Goal: Transaction & Acquisition: Purchase product/service

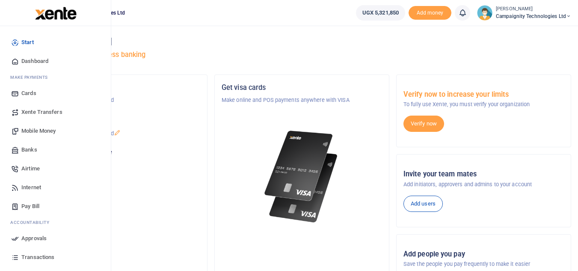
click at [45, 260] on span "Transactions" at bounding box center [37, 257] width 33 height 9
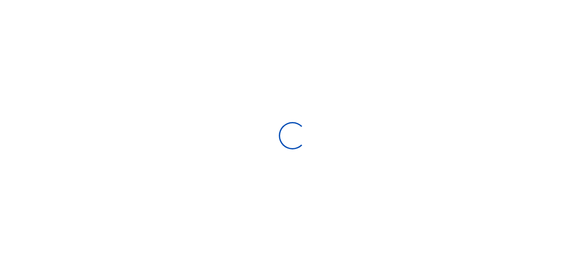
select select
type input "08/17/2025 - 09/15/2025"
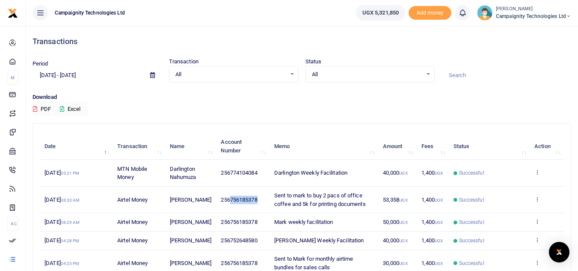
drag, startPoint x: 229, startPoint y: 200, endPoint x: 260, endPoint y: 202, distance: 30.5
click at [260, 202] on td "256756185378" at bounding box center [242, 200] width 53 height 27
copy span "756185378"
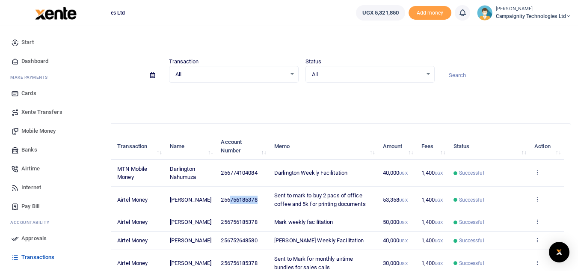
click at [22, 134] on span "Mobile Money" at bounding box center [38, 131] width 34 height 9
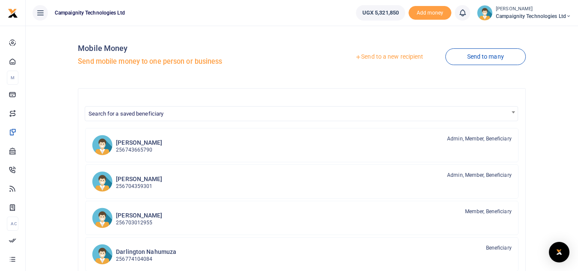
click at [395, 59] on link "Send to a new recipient" at bounding box center [389, 56] width 112 height 15
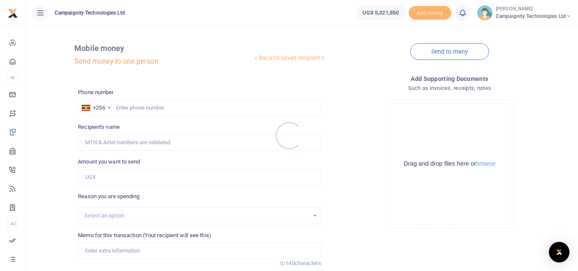
click at [220, 108] on div at bounding box center [289, 135] width 578 height 271
click at [220, 108] on input "text" at bounding box center [199, 108] width 243 height 16
paste input "756185378"
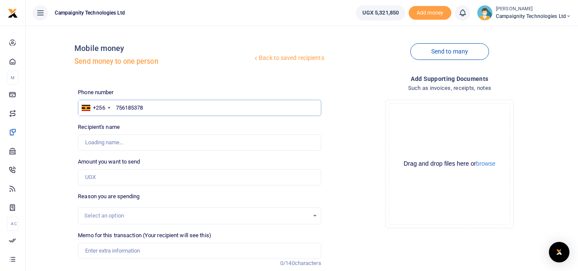
type input "756185378"
click at [119, 177] on input "Amount you want to send" at bounding box center [199, 177] width 243 height 16
type input "50,000"
type input "Mark Nakibinge"
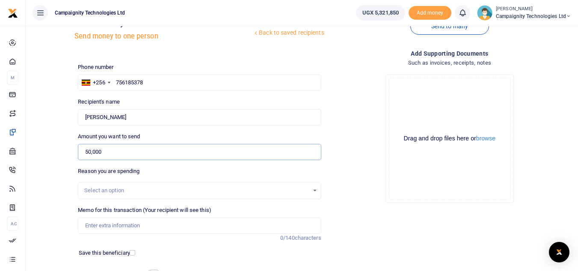
scroll to position [100, 0]
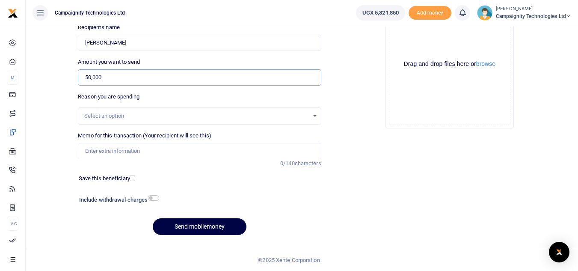
type input "50,000"
click at [210, 157] on input "Memo for this transaction (Your recipient will see this)" at bounding box center [199, 151] width 243 height 16
type input "P"
type input "advance payment to Mark for work done in Sept"
click at [217, 230] on button "Send mobilemoney" at bounding box center [200, 226] width 94 height 17
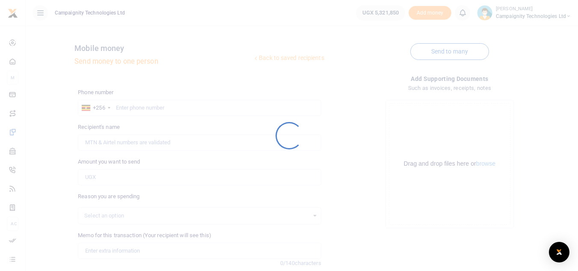
scroll to position [100, 0]
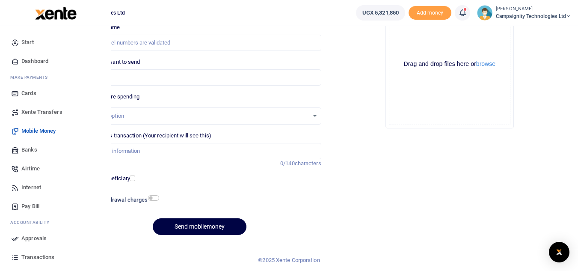
click at [30, 238] on span "Approvals" at bounding box center [33, 238] width 25 height 9
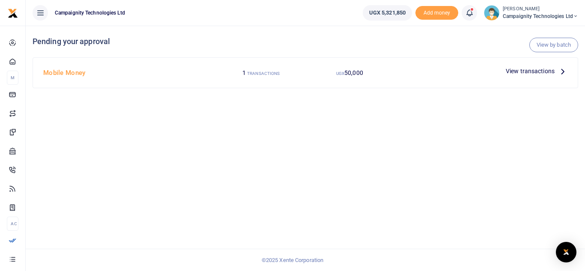
click at [539, 68] on span "View transactions" at bounding box center [529, 70] width 49 height 9
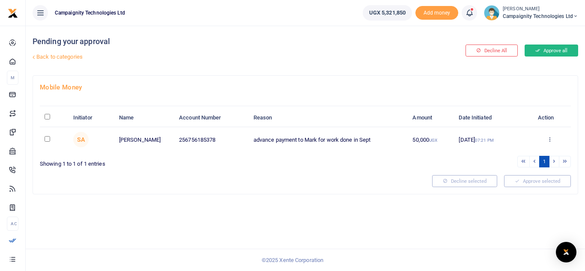
click at [544, 48] on button "Approve all" at bounding box center [550, 51] width 53 height 12
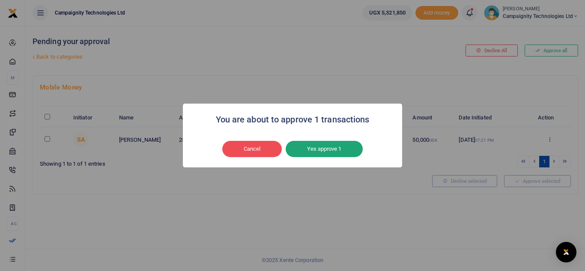
click at [333, 144] on button "Yes approve 1" at bounding box center [323, 149] width 77 height 16
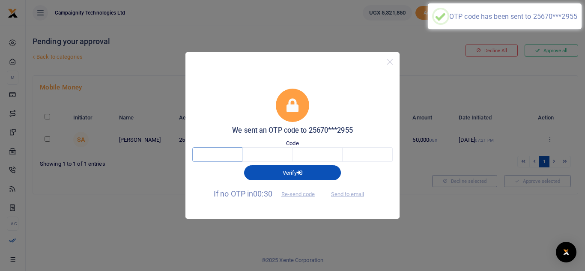
click at [229, 155] on input "text" at bounding box center [217, 154] width 50 height 15
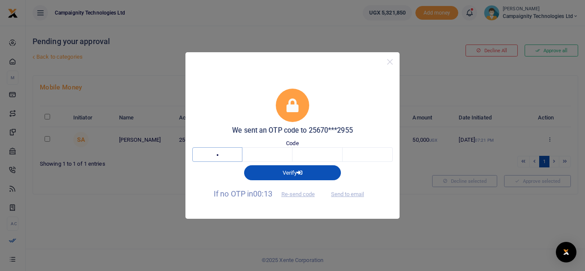
type input "1"
type input "5"
type input "3"
type input "6"
click at [358, 156] on input "6" at bounding box center [367, 154] width 50 height 15
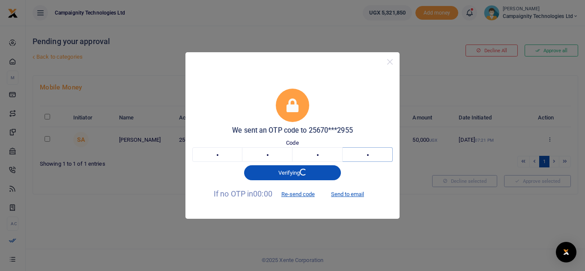
click at [365, 157] on input "6" at bounding box center [367, 154] width 50 height 15
click at [304, 175] on span "button" at bounding box center [303, 172] width 8 height 8
click at [389, 65] on button "Close" at bounding box center [389, 62] width 12 height 12
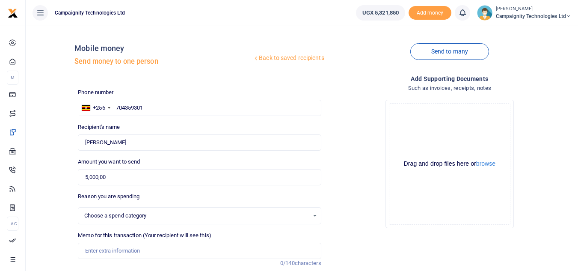
type input "500,000"
select select
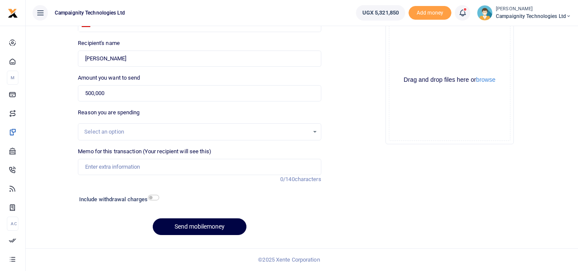
type input "500,000"
click at [232, 167] on input "Memo for this transaction (Your recipient will see this)" at bounding box center [199, 167] width 243 height 16
type input "P"
click at [95, 168] on input "Payment to [PERSON_NAME] for unpaid work done in [DATE]" at bounding box center [199, 167] width 243 height 16
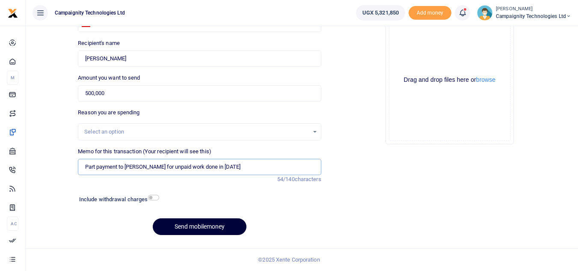
type input "Part payment to [PERSON_NAME] for unpaid work done in [DATE]"
click at [222, 227] on button "Send mobilemoney" at bounding box center [200, 226] width 94 height 17
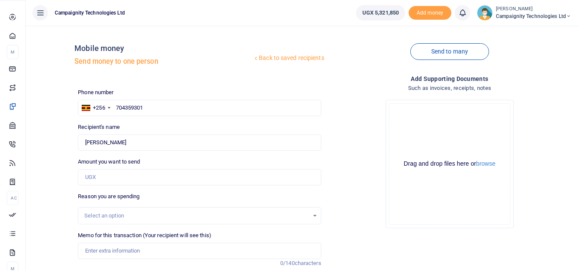
click at [0, 0] on span "Approvals" at bounding box center [0, 0] width 0 height 0
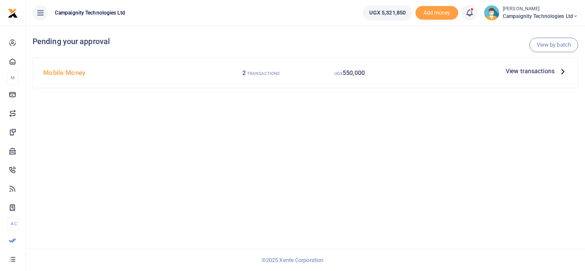
click at [528, 74] on span "View transactions" at bounding box center [529, 70] width 49 height 9
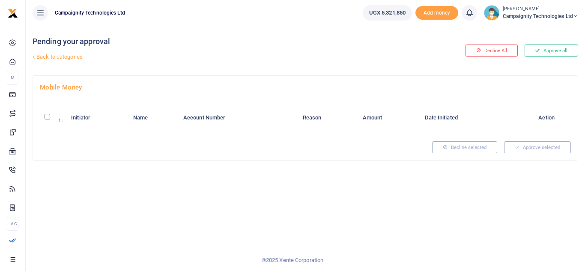
click at [555, 50] on button "Approve all" at bounding box center [550, 51] width 53 height 12
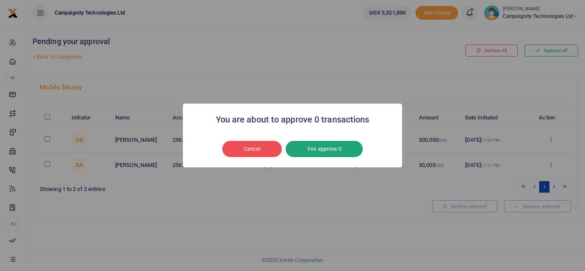
click at [331, 144] on button "Yes approve 0" at bounding box center [323, 149] width 77 height 16
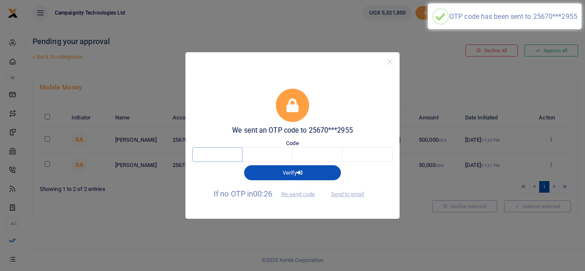
click at [211, 154] on input "text" at bounding box center [217, 154] width 50 height 15
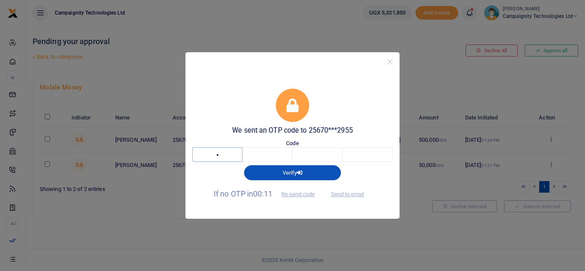
type input "1"
type input "4"
type input "6"
type input "5"
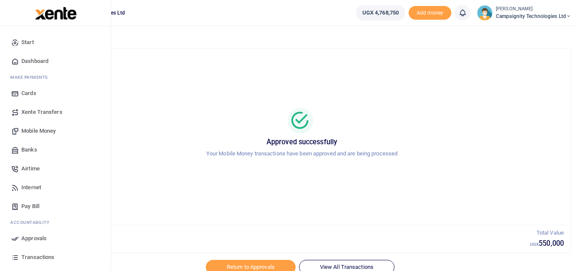
click at [44, 254] on span "Transactions" at bounding box center [37, 257] width 33 height 9
